Goal: Transaction & Acquisition: Purchase product/service

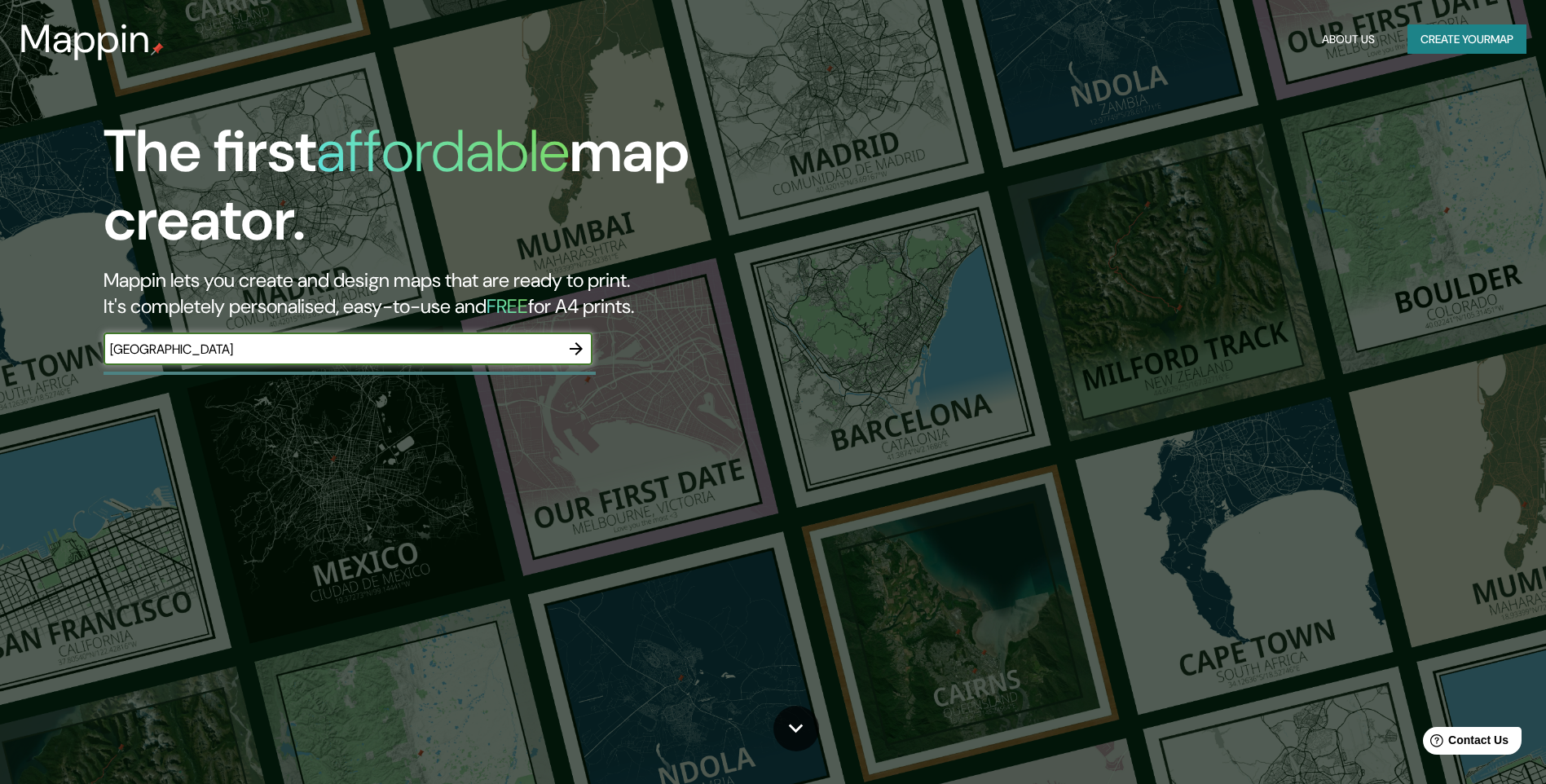
type input "[GEOGRAPHIC_DATA]"
click at [578, 347] on icon "button" at bounding box center [575, 348] width 13 height 13
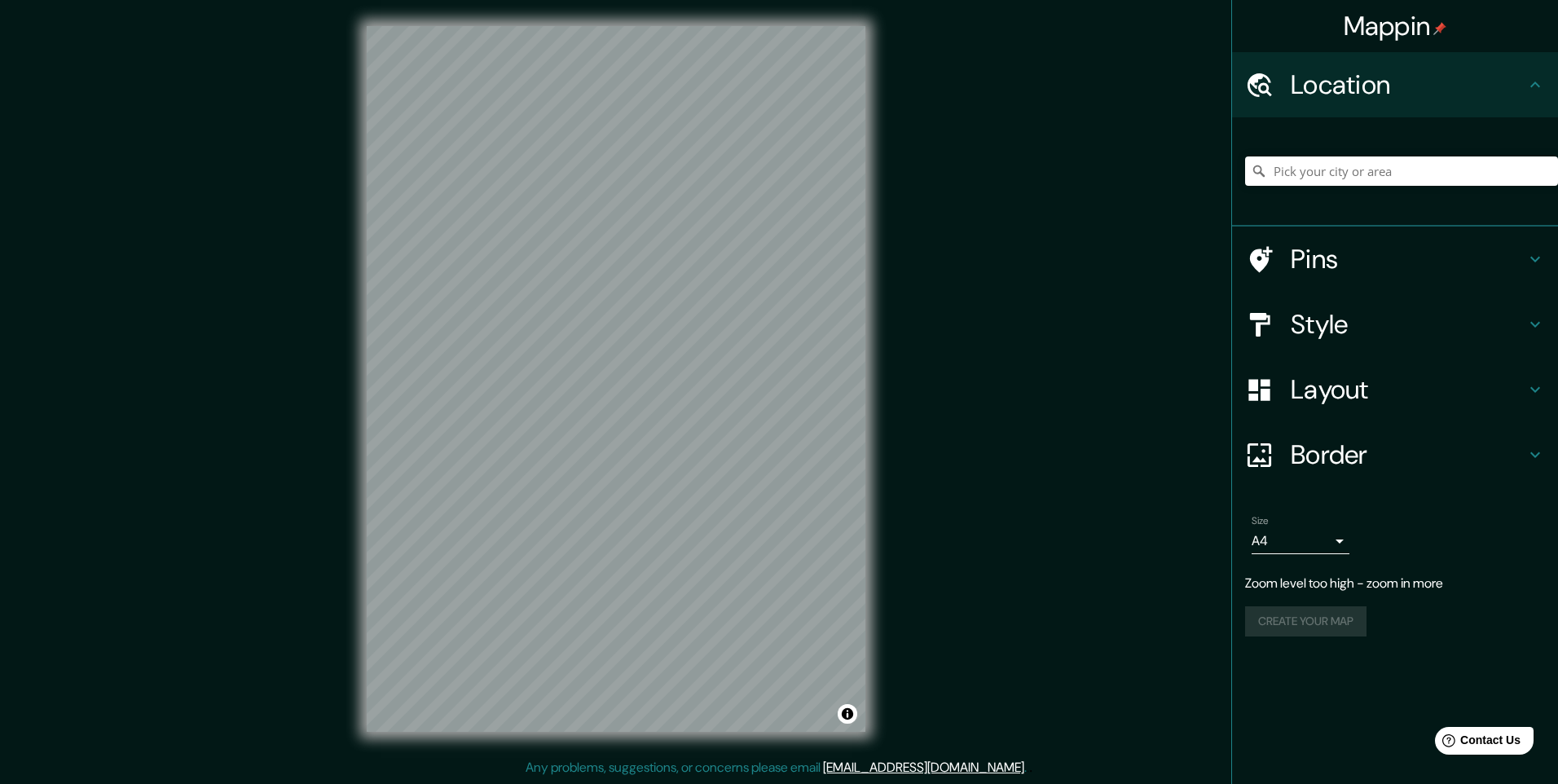
click at [1526, 262] on icon at bounding box center [1535, 259] width 20 height 20
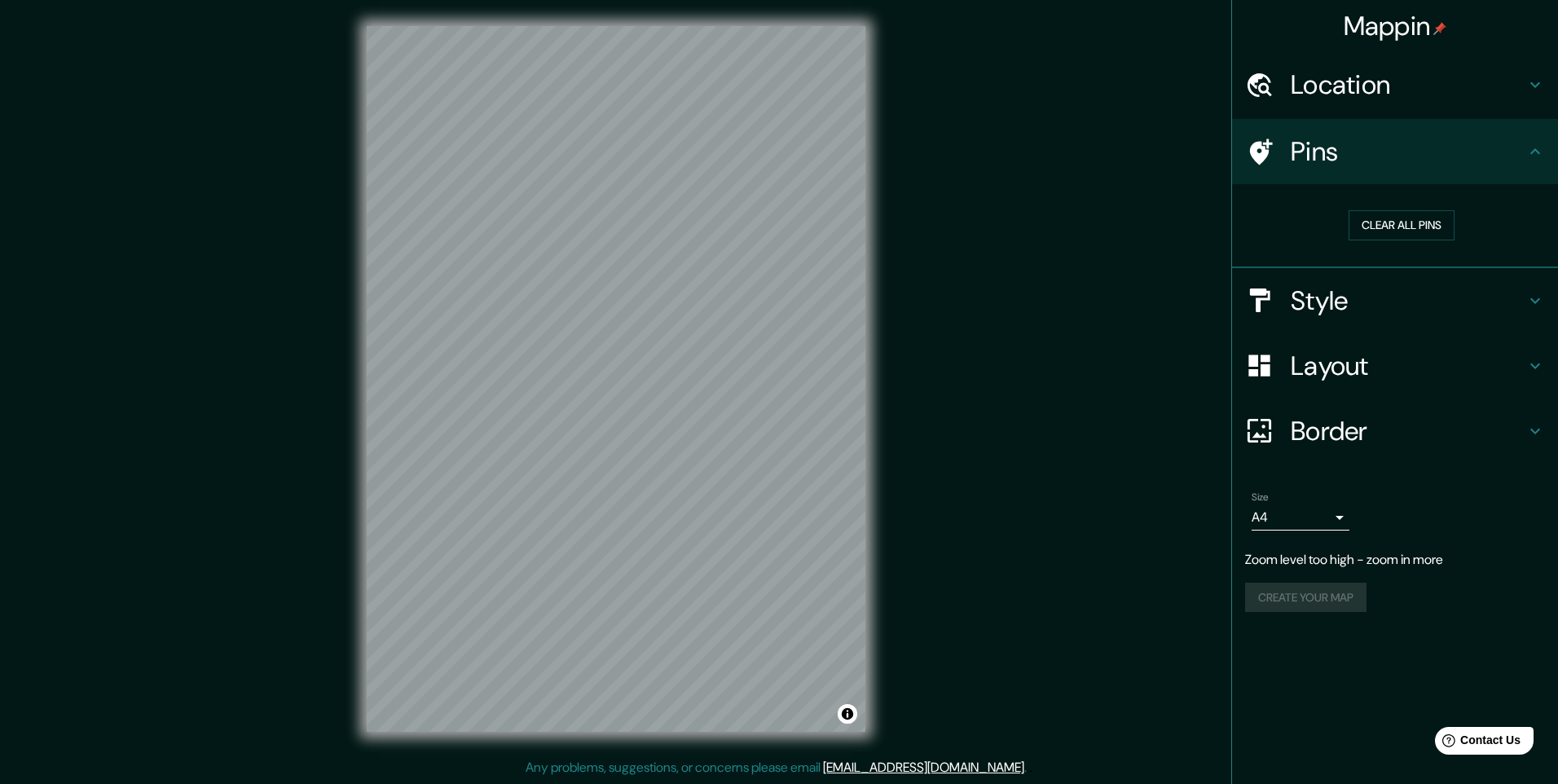
click at [1517, 172] on div "Pins" at bounding box center [1395, 151] width 326 height 65
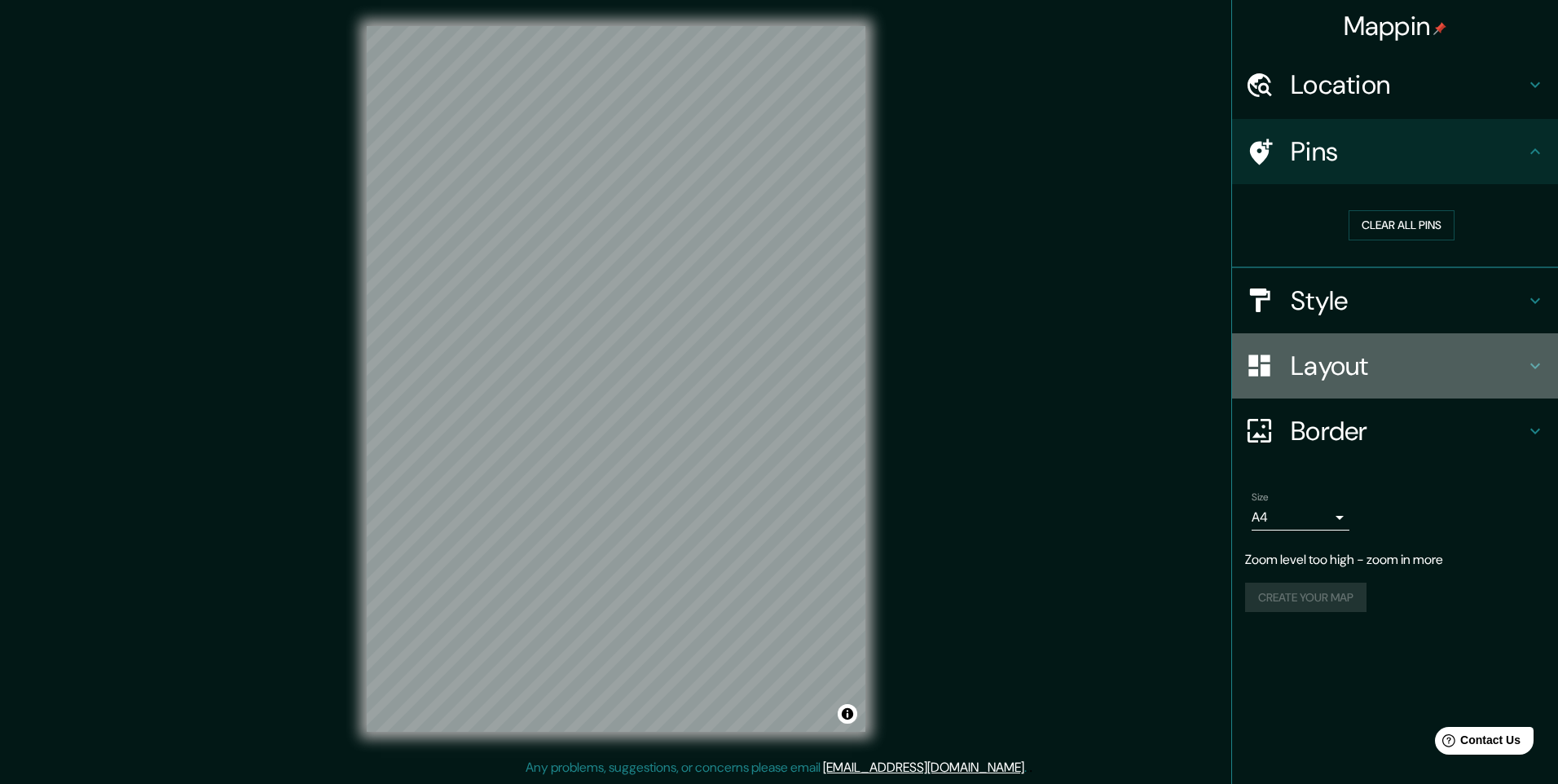
click at [1525, 373] on h4 "Layout" at bounding box center [1408, 366] width 234 height 32
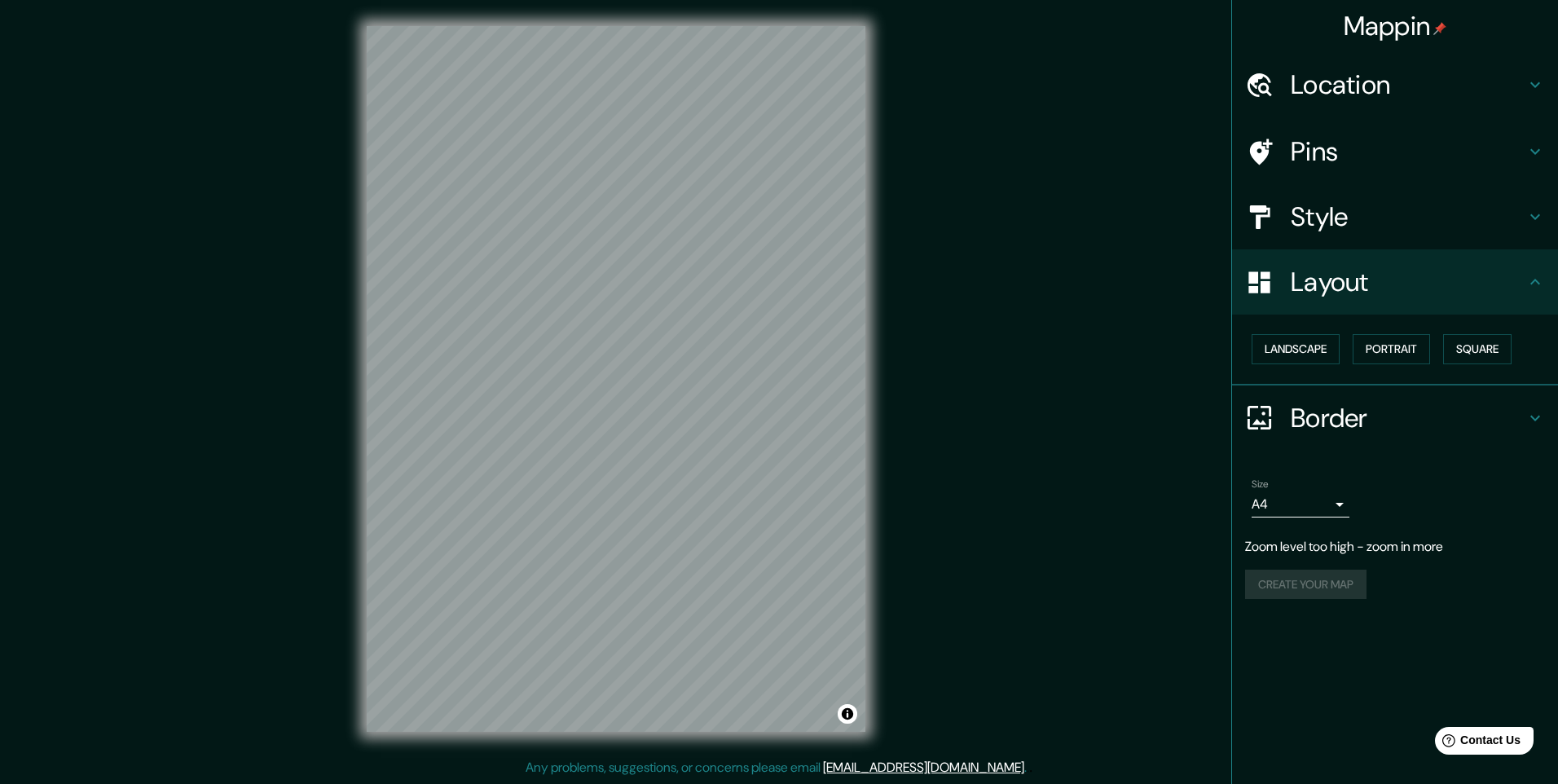
click at [1530, 295] on div "Layout" at bounding box center [1395, 281] width 326 height 65
click at [1523, 216] on h4 "Style" at bounding box center [1408, 216] width 234 height 32
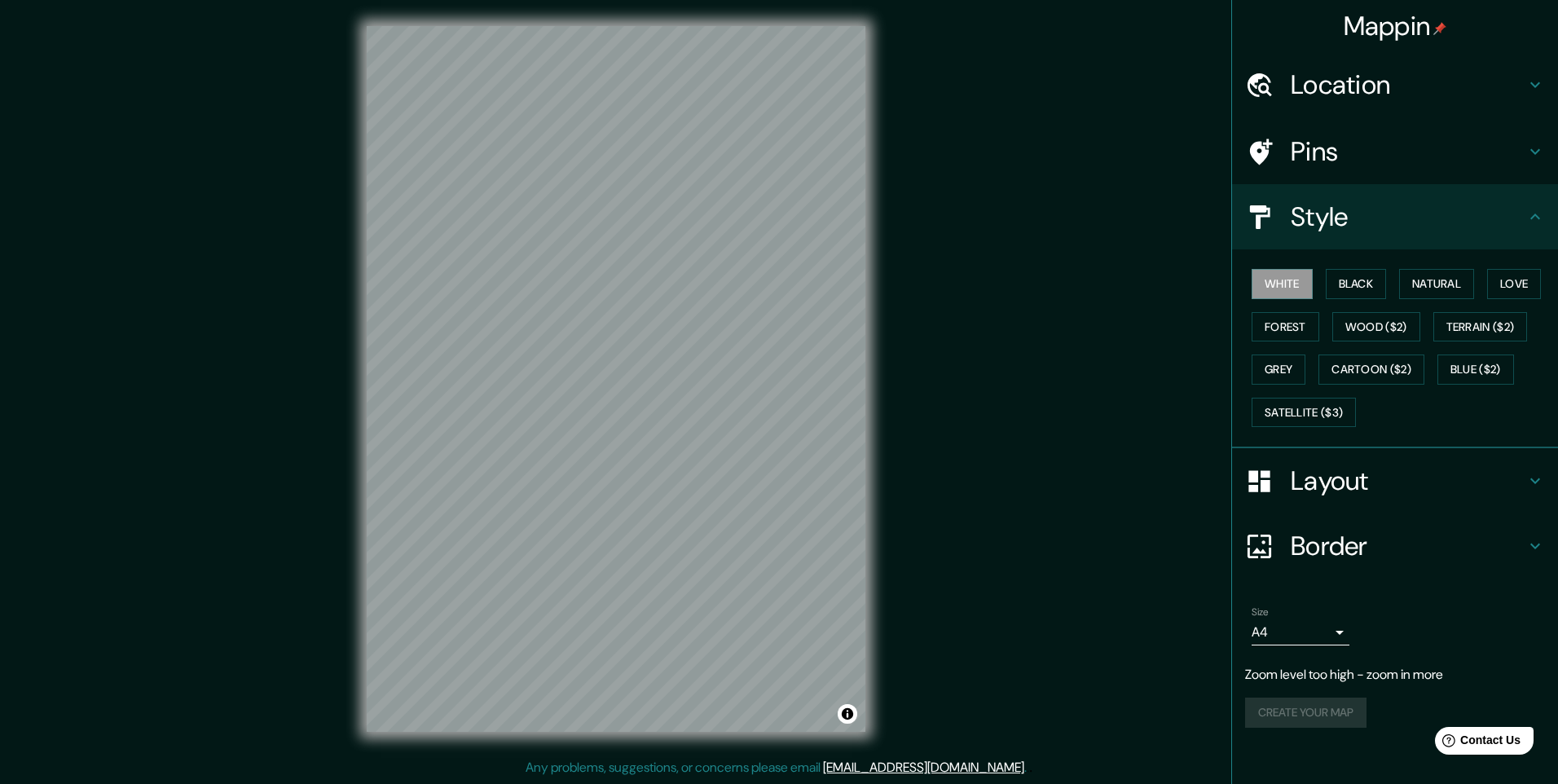
click at [1523, 216] on h4 "Style" at bounding box center [1408, 216] width 234 height 32
click at [1464, 483] on h4 "Layout" at bounding box center [1408, 480] width 234 height 32
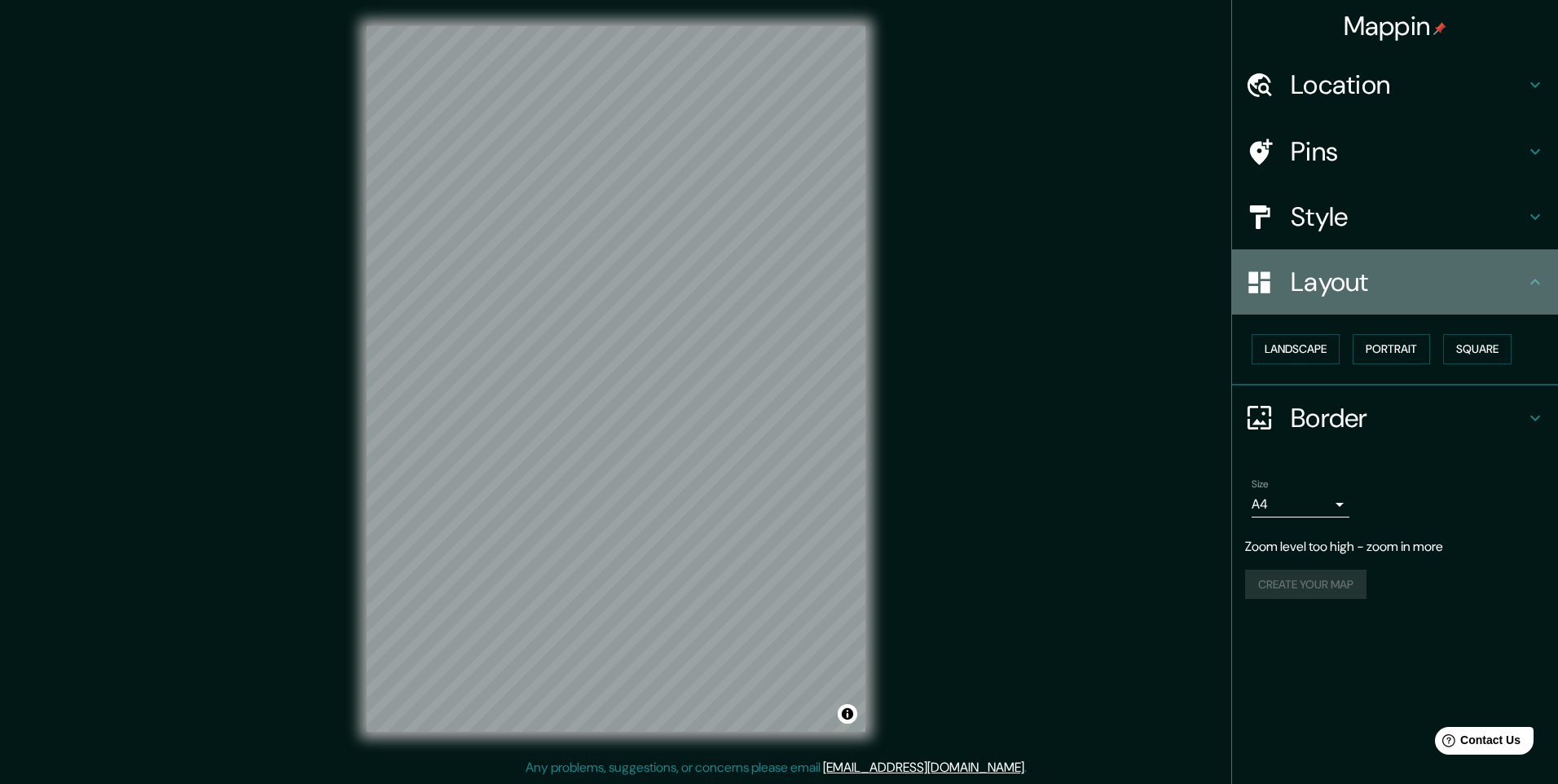
click at [1479, 307] on div "Layout" at bounding box center [1395, 281] width 326 height 65
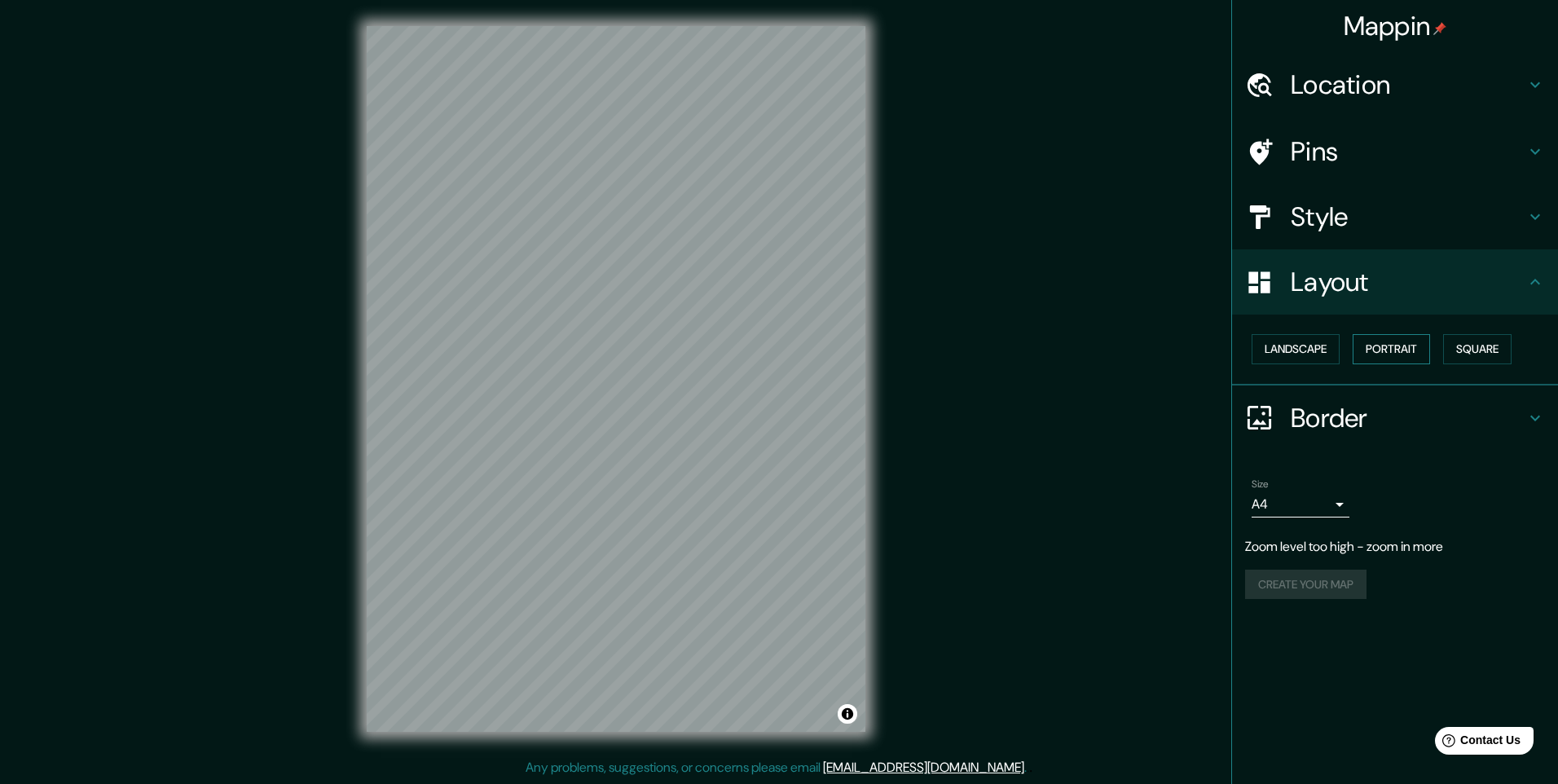
click at [1428, 349] on button "Portrait" at bounding box center [1391, 349] width 77 height 30
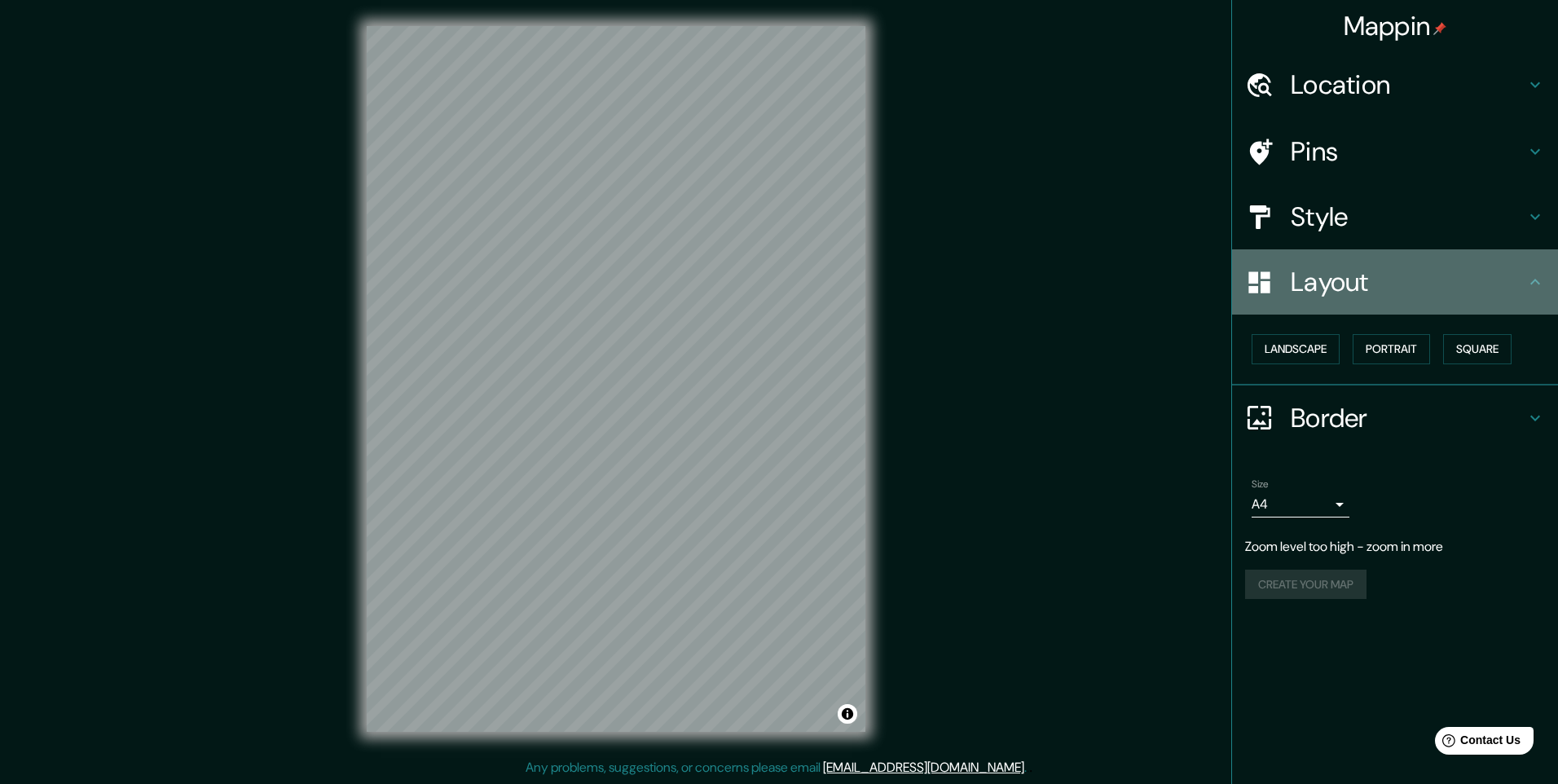
click at [1414, 271] on h4 "Layout" at bounding box center [1408, 281] width 234 height 32
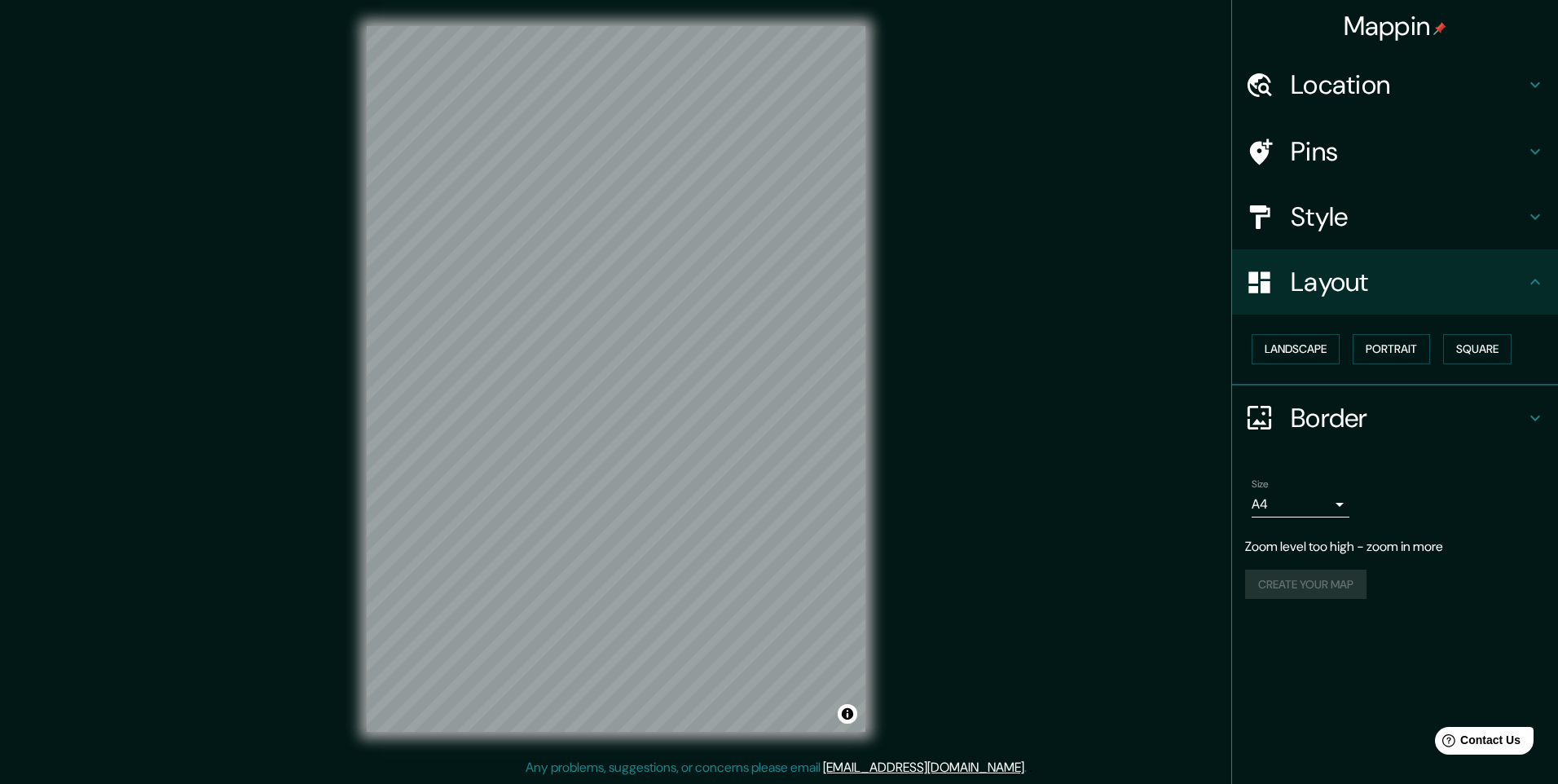
click at [1435, 141] on h4 "Pins" at bounding box center [1408, 151] width 234 height 32
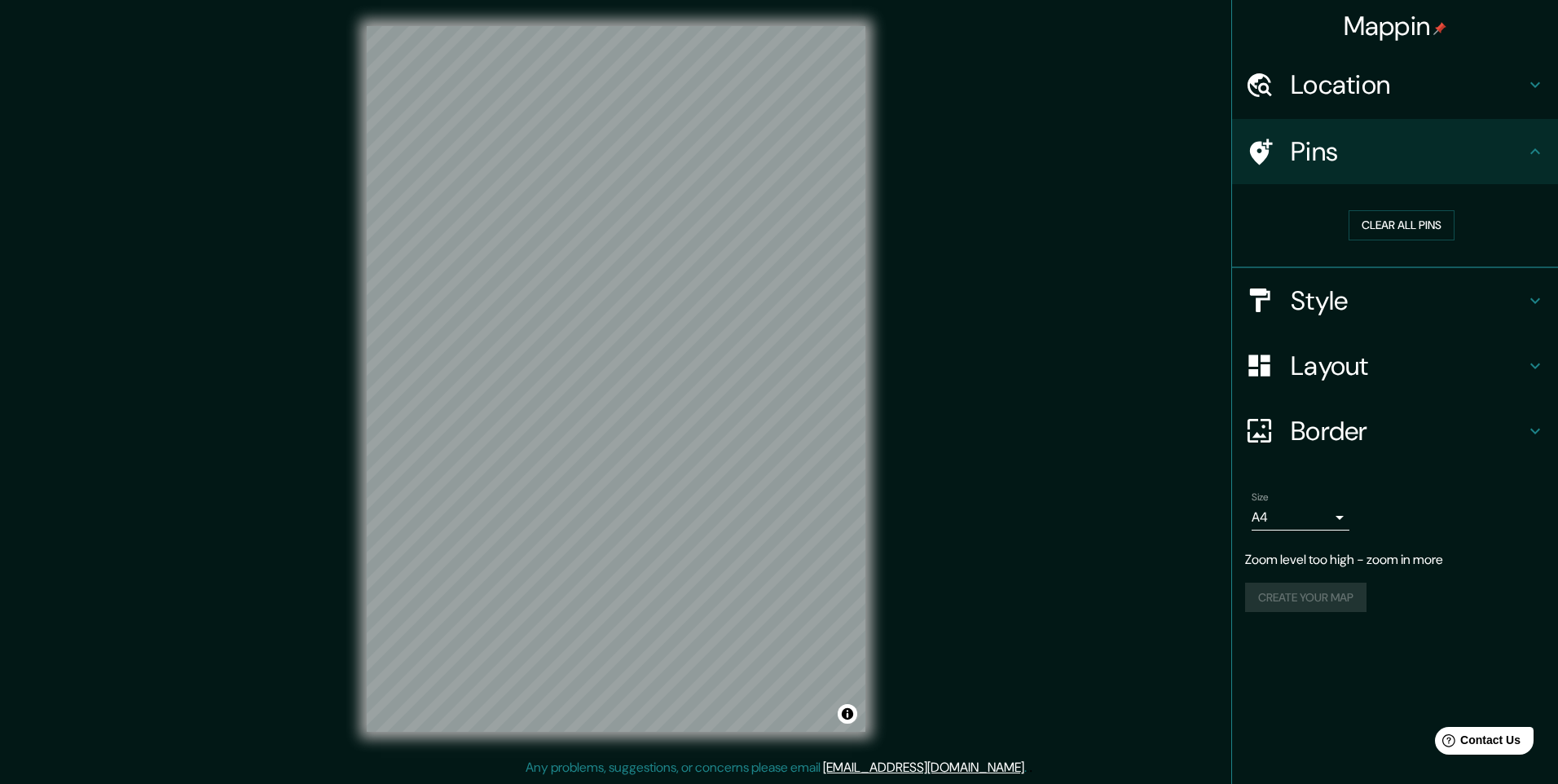
click at [1440, 77] on h4 "Location" at bounding box center [1408, 84] width 234 height 32
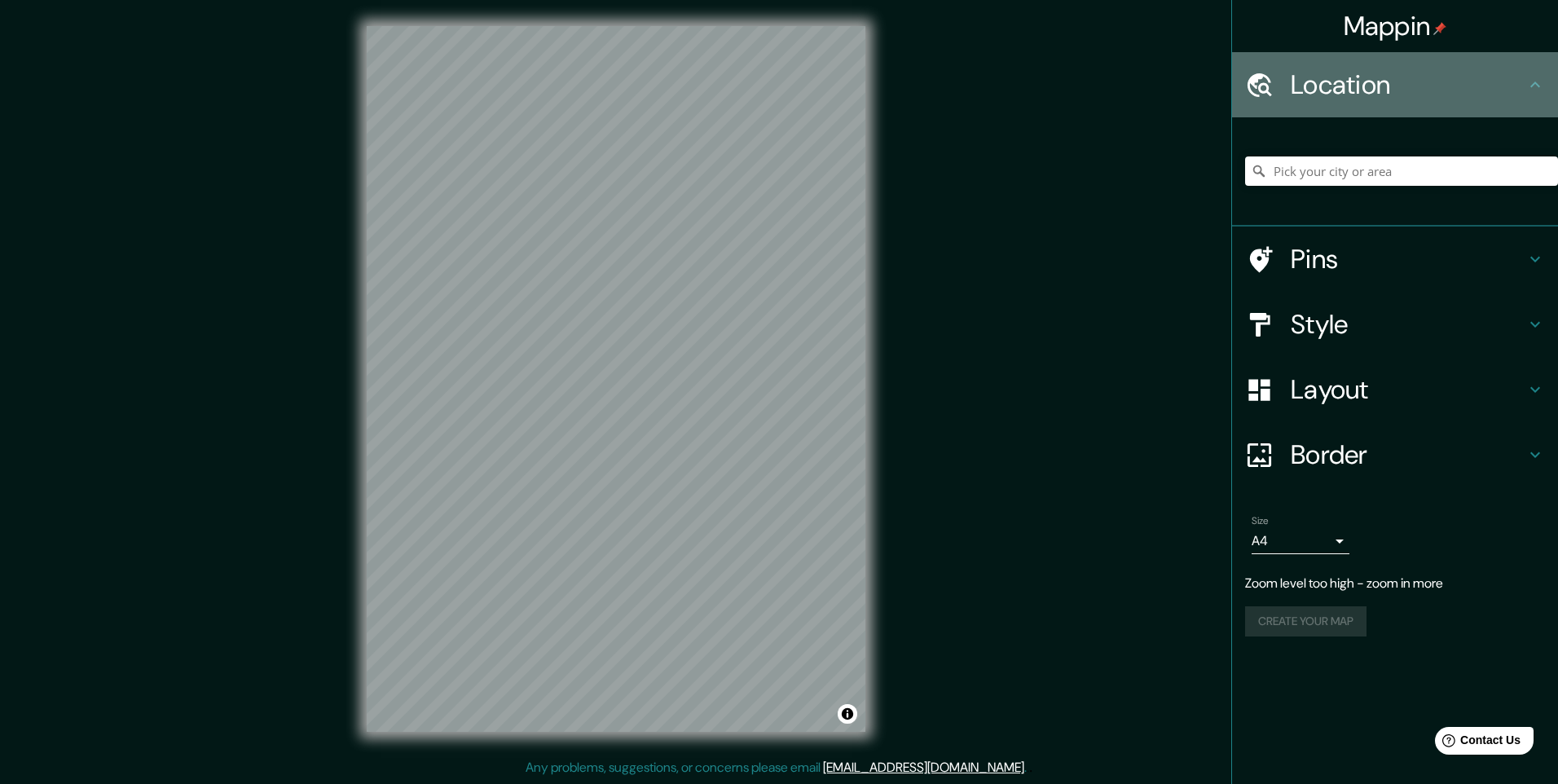
click at [1440, 77] on h4 "Location" at bounding box center [1408, 84] width 234 height 32
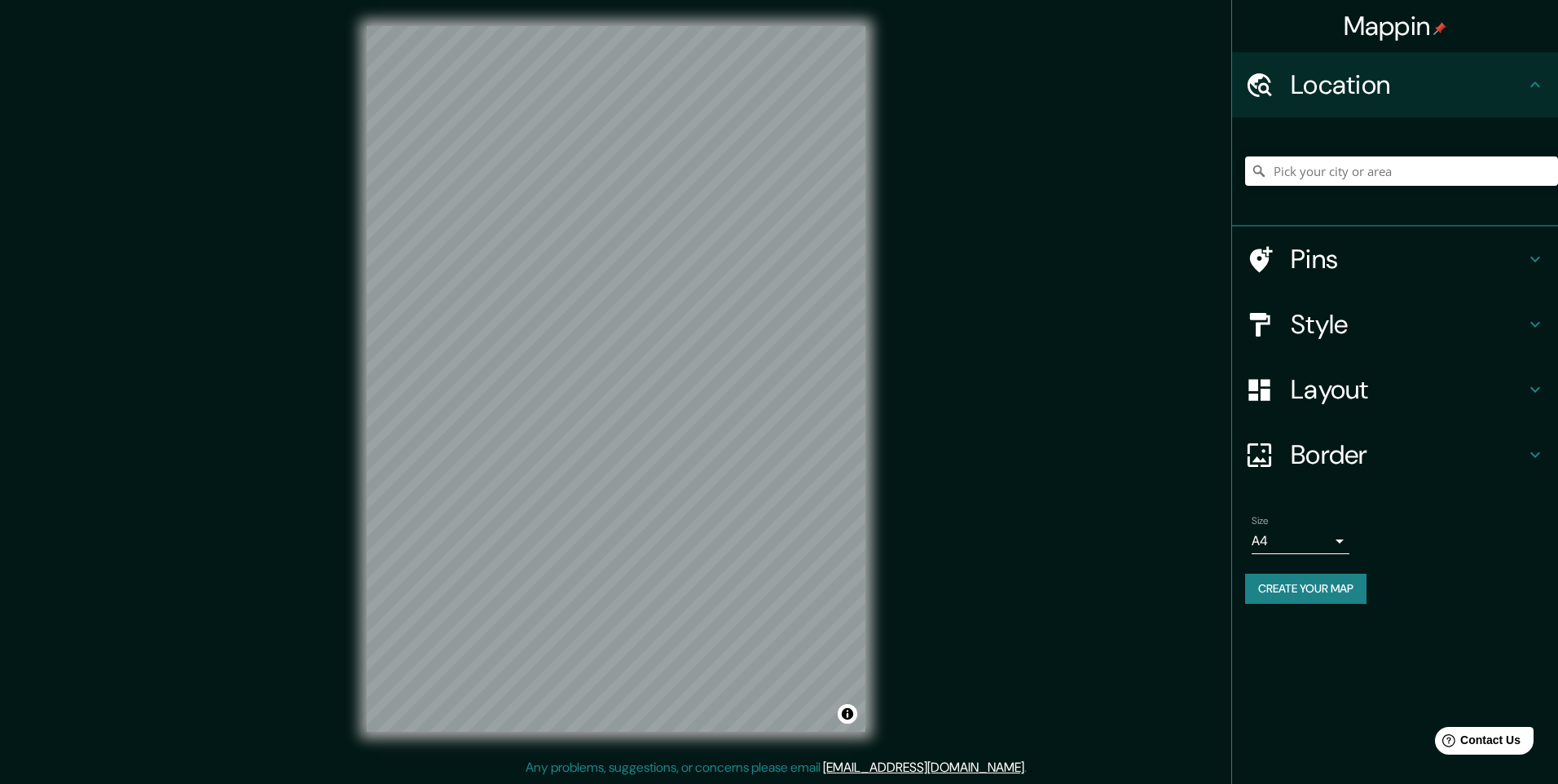
click at [1469, 78] on h4 "Location" at bounding box center [1408, 84] width 234 height 32
click at [1322, 598] on button "Create your map" at bounding box center [1306, 588] width 122 height 30
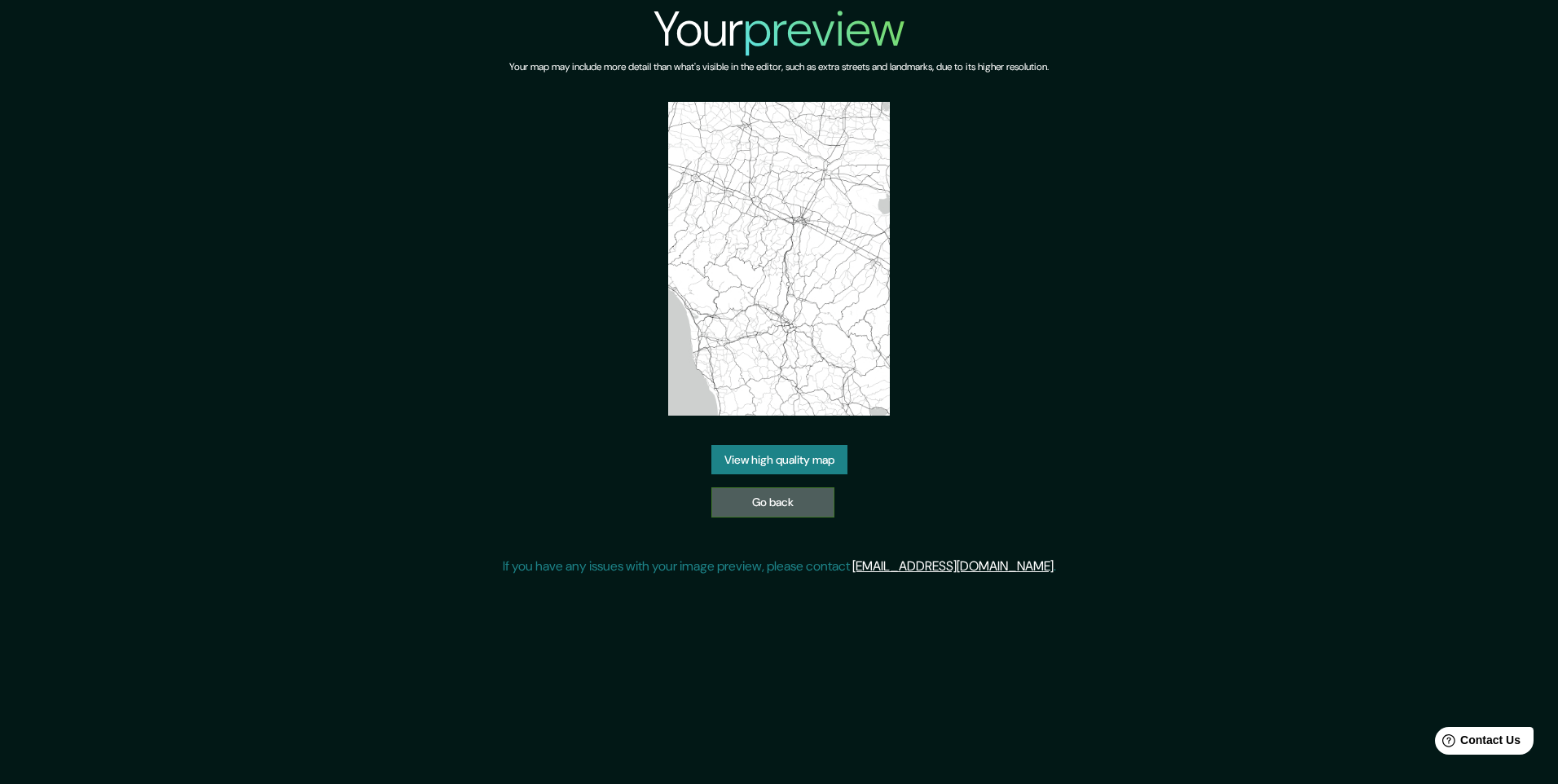
click at [823, 501] on link "Go back" at bounding box center [774, 502] width 124 height 30
